Goal: Task Accomplishment & Management: Manage account settings

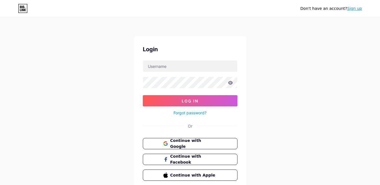
scroll to position [23, 0]
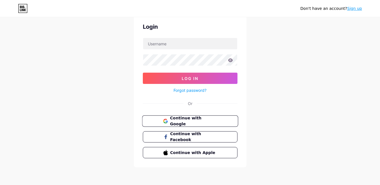
click at [216, 118] on span "Continue with Google" at bounding box center [193, 121] width 47 height 12
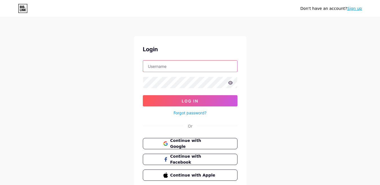
click at [179, 66] on input "text" at bounding box center [190, 66] width 94 height 11
type input "mesranet@yahoo.com"
click at [192, 112] on link "Forgot password?" at bounding box center [189, 113] width 33 height 6
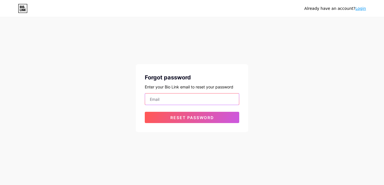
click at [180, 99] on input "email" at bounding box center [192, 98] width 94 height 11
type input "mesranet@yahoo.com"
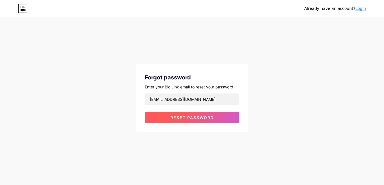
drag, startPoint x: 177, startPoint y: 118, endPoint x: 181, endPoint y: 117, distance: 4.6
click at [177, 118] on span "Reset password" at bounding box center [193, 117] width 44 height 5
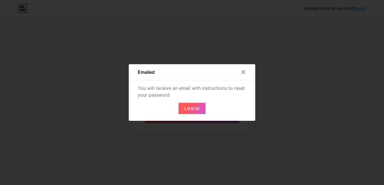
click at [201, 108] on button "Login" at bounding box center [192, 108] width 27 height 11
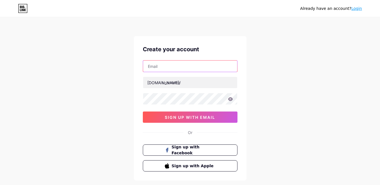
click at [179, 64] on input "text" at bounding box center [190, 66] width 94 height 11
type input "[EMAIL_ADDRESS][DOMAIN_NAME]"
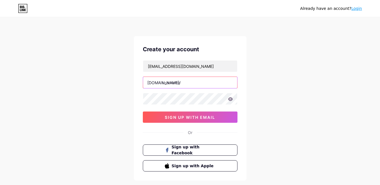
click at [180, 80] on input "text" at bounding box center [190, 82] width 94 height 11
